Goal: Consume media (video, audio): Consume media (video, audio)

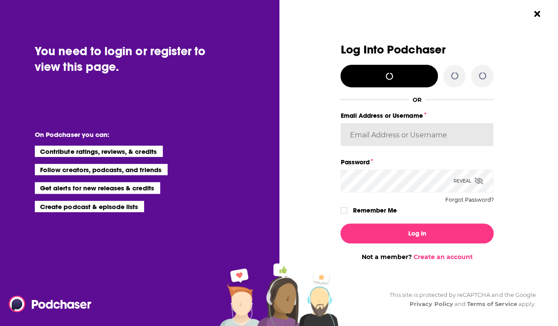
type input "kkneafsey"
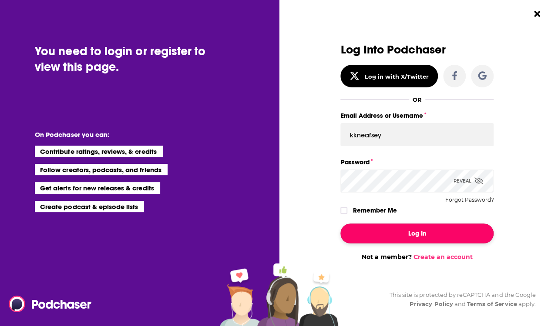
click at [427, 226] on button "Log In" at bounding box center [416, 234] width 153 height 20
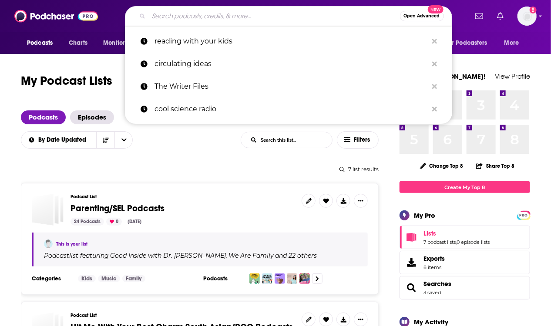
click at [225, 17] on input "Search podcasts, credits, & more..." at bounding box center [274, 16] width 251 height 14
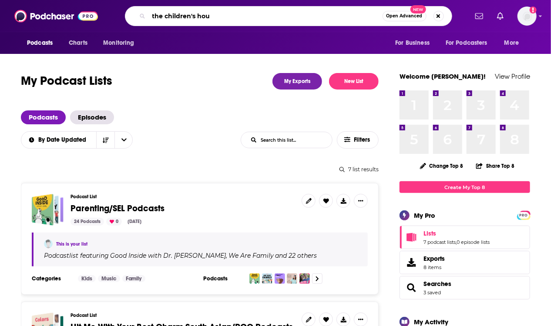
type input "the children's hour"
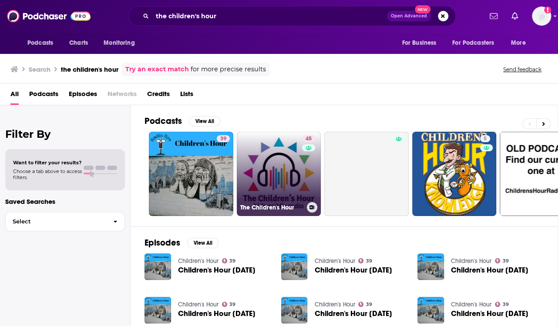
click at [272, 162] on link "45 The Children's Hour" at bounding box center [279, 174] width 84 height 84
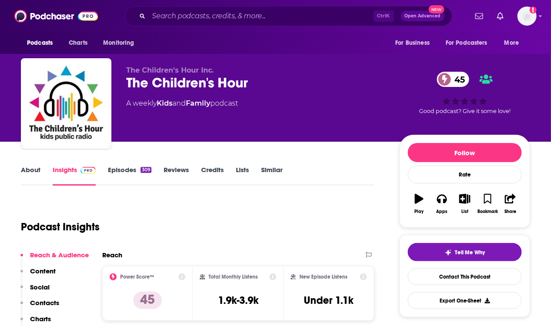
click at [143, 167] on div "309" at bounding box center [146, 170] width 11 height 6
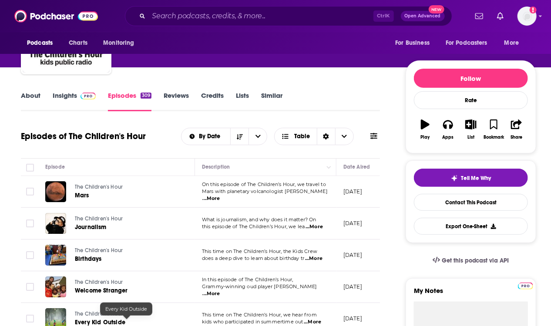
scroll to position [174, 0]
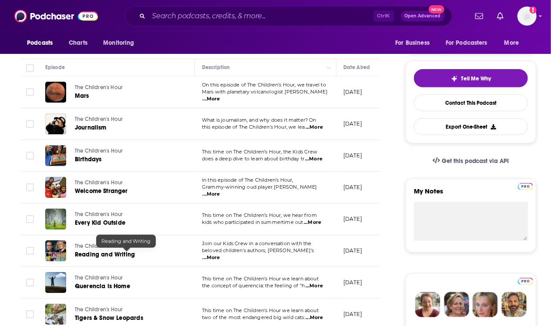
click at [129, 248] on div at bounding box center [126, 248] width 7 height 7
click at [124, 252] on span "Reading and Writing" at bounding box center [105, 254] width 60 height 7
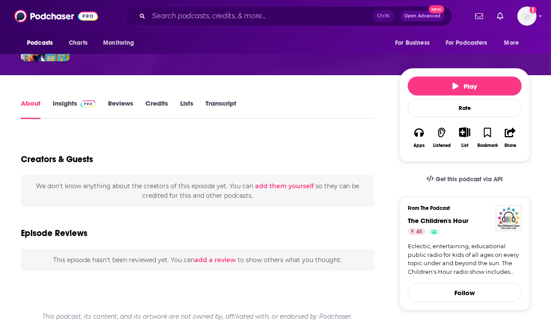
scroll to position [87, 0]
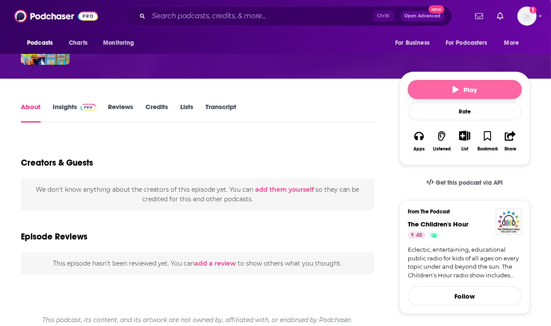
click at [446, 82] on button "Play" at bounding box center [465, 89] width 114 height 19
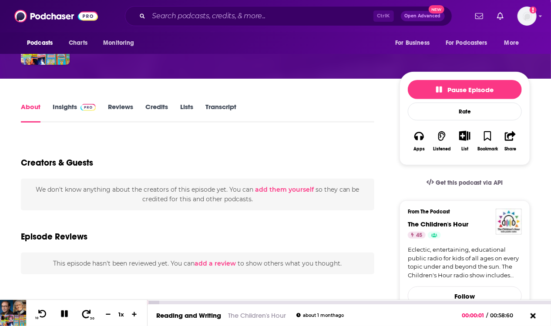
click at [89, 320] on div "10 30 1 x" at bounding box center [86, 313] width 121 height 26
click at [89, 317] on button "30" at bounding box center [87, 315] width 18 height 12
click at [182, 300] on div at bounding box center [350, 302] width 404 height 4
click at [178, 303] on div "00:04:31" at bounding box center [350, 302] width 404 height 3
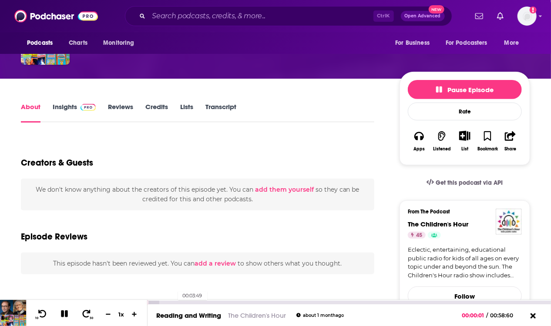
click at [173, 303] on div "00:03:49" at bounding box center [350, 302] width 404 height 3
click at [173, 303] on div "00:03:45" at bounding box center [350, 302] width 404 height 3
click at [168, 303] on div "00:02:59" at bounding box center [350, 302] width 404 height 3
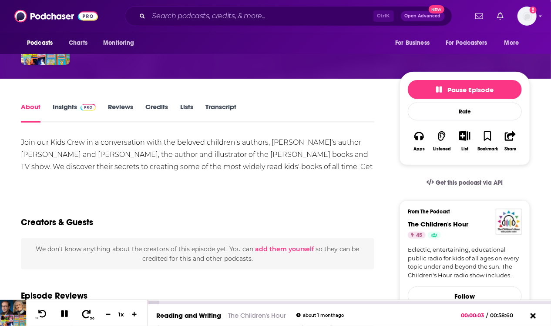
click at [86, 315] on icon at bounding box center [86, 314] width 11 height 9
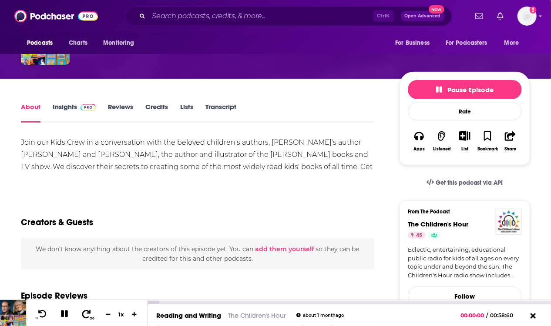
click at [86, 315] on icon at bounding box center [86, 314] width 11 height 9
click at [66, 310] on icon at bounding box center [65, 314] width 10 height 8
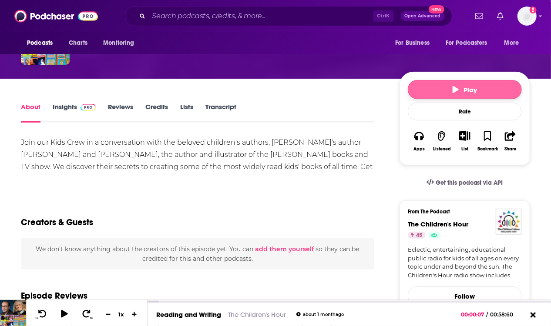
click at [491, 86] on button "Play" at bounding box center [465, 89] width 114 height 19
click at [535, 75] on div "Reading and Writing Released [DATE] Good episode? Give it some love!" at bounding box center [275, 40] width 551 height 77
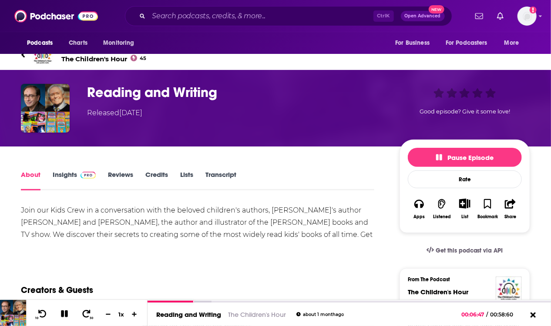
scroll to position [0, 0]
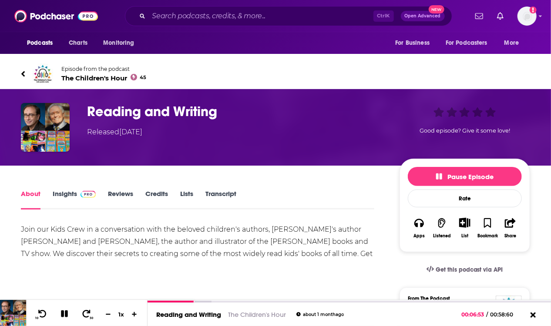
click at [71, 198] on link "Insights" at bounding box center [74, 200] width 43 height 20
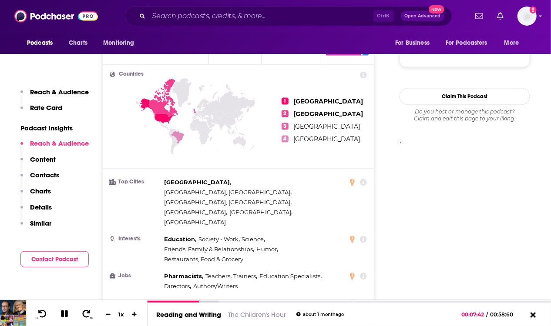
scroll to position [566, 0]
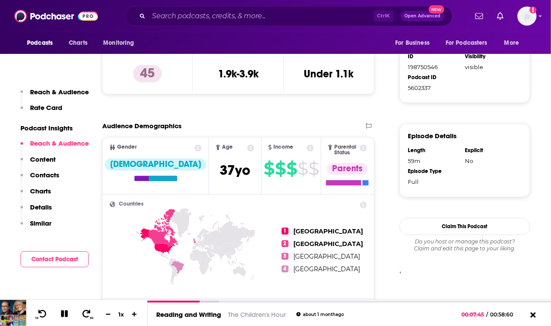
click at [247, 148] on icon at bounding box center [250, 148] width 7 height 7
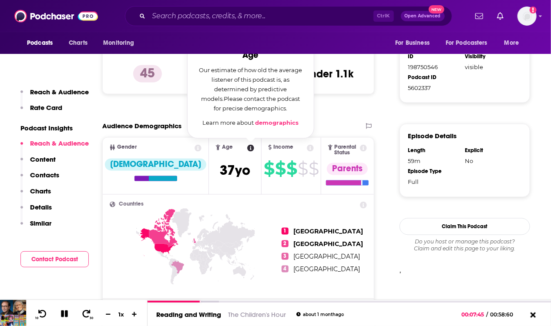
click at [247, 149] on icon at bounding box center [250, 148] width 7 height 7
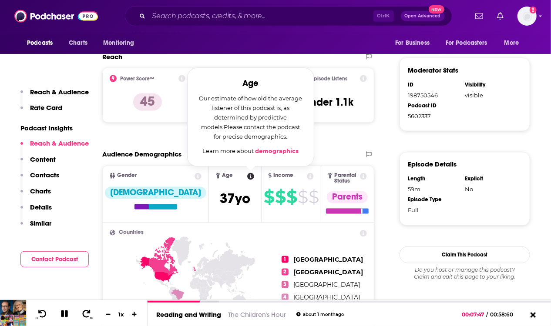
scroll to position [522, 0]
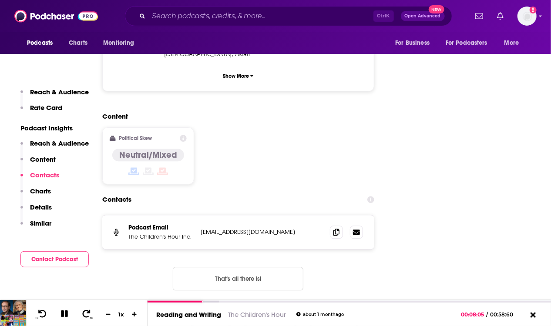
scroll to position [914, 0]
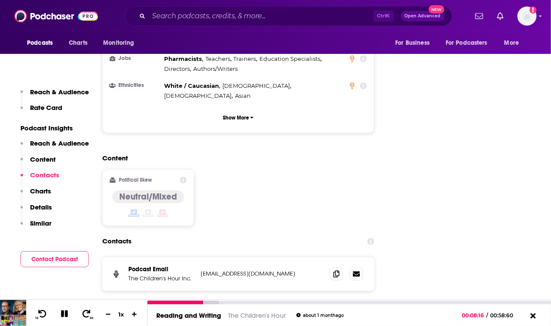
click at [61, 314] on icon at bounding box center [65, 314] width 10 height 8
